Goal: Task Accomplishment & Management: Use online tool/utility

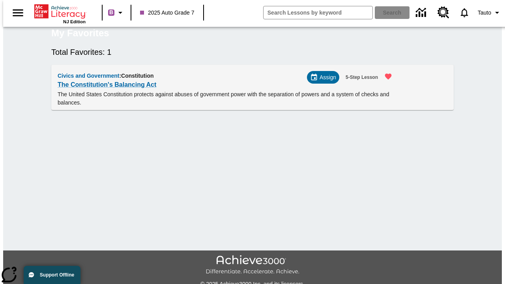
click at [326, 82] on span "Assign" at bounding box center [328, 77] width 17 height 8
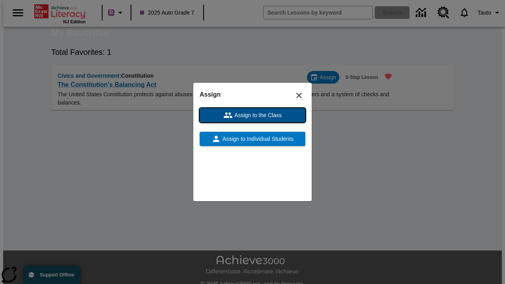
click at [253, 115] on span "Assign to the Class" at bounding box center [257, 115] width 49 height 8
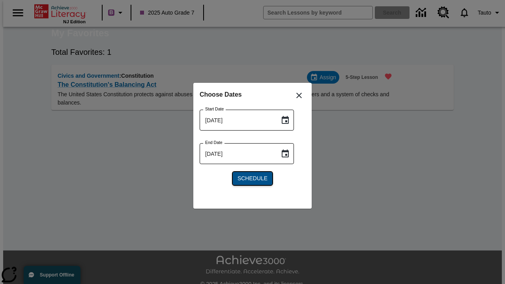
click at [253, 178] on span "Schedule" at bounding box center [253, 178] width 30 height 8
